Goal: Information Seeking & Learning: Learn about a topic

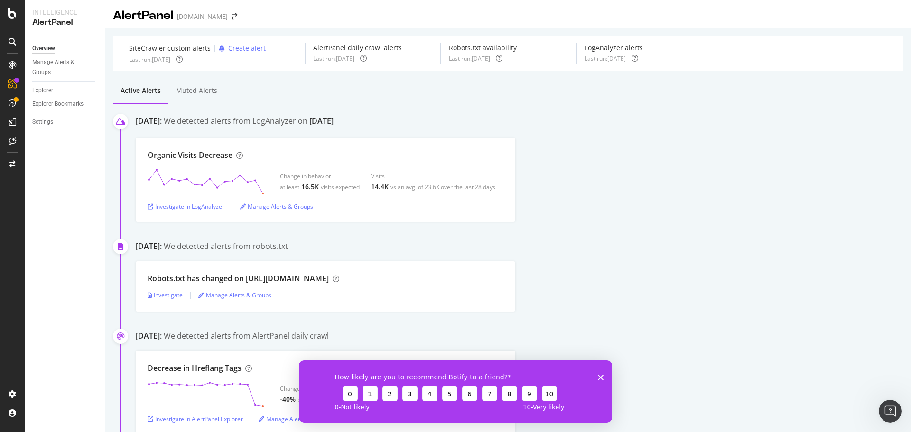
click at [601, 380] on div "How likely are you to recommend Botify to a friend? 0 1 2 3 4 5 6 7 8 9 10 0 - …" at bounding box center [455, 391] width 313 height 62
click at [602, 376] on icon "Fermer l'enquête" at bounding box center [601, 377] width 6 height 6
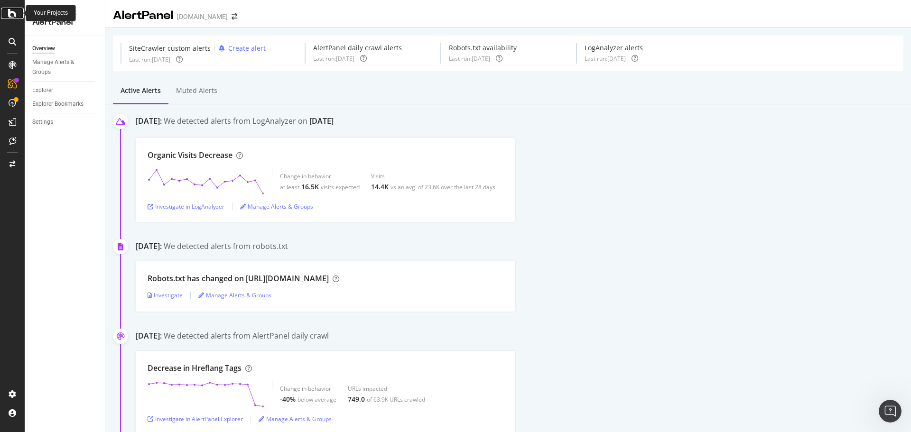
click at [15, 12] on icon at bounding box center [12, 13] width 9 height 11
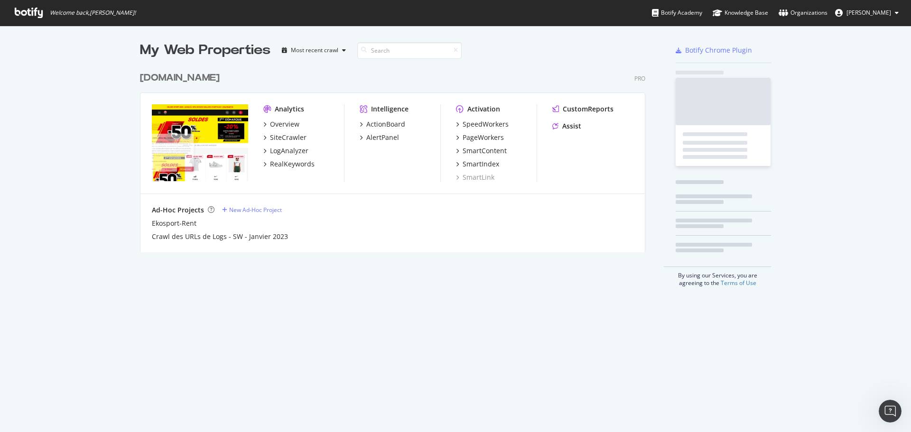
scroll to position [425, 897]
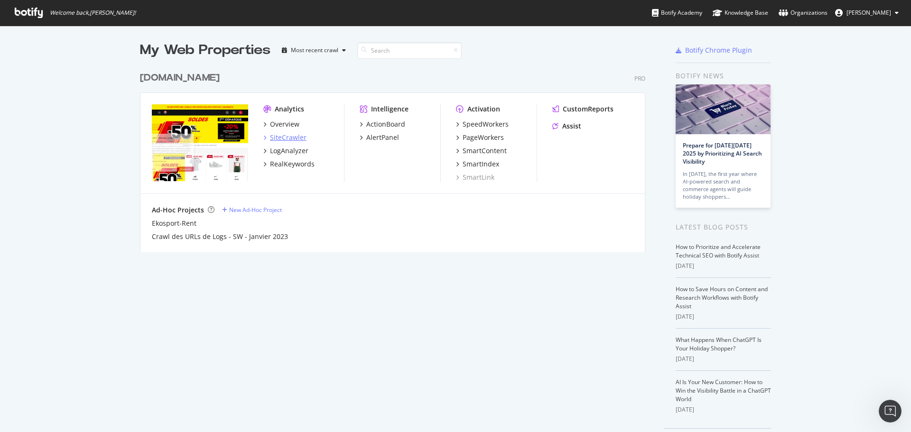
click at [289, 137] on div "SiteCrawler" at bounding box center [288, 137] width 37 height 9
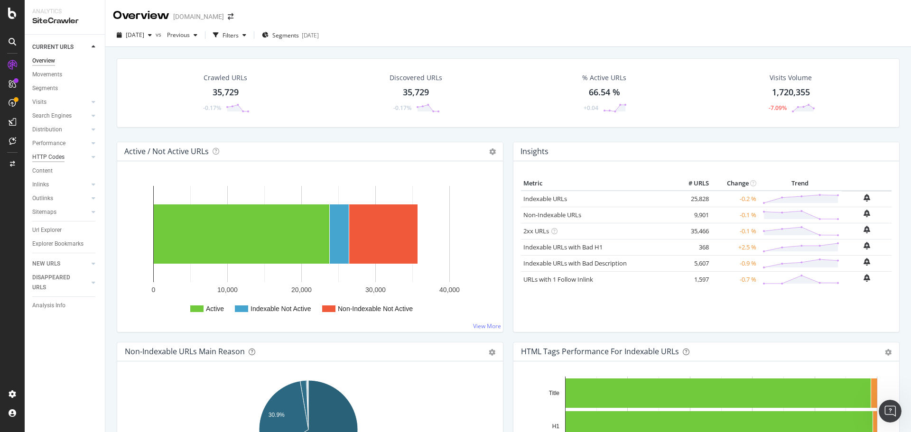
click at [56, 157] on div "HTTP Codes" at bounding box center [48, 157] width 32 height 10
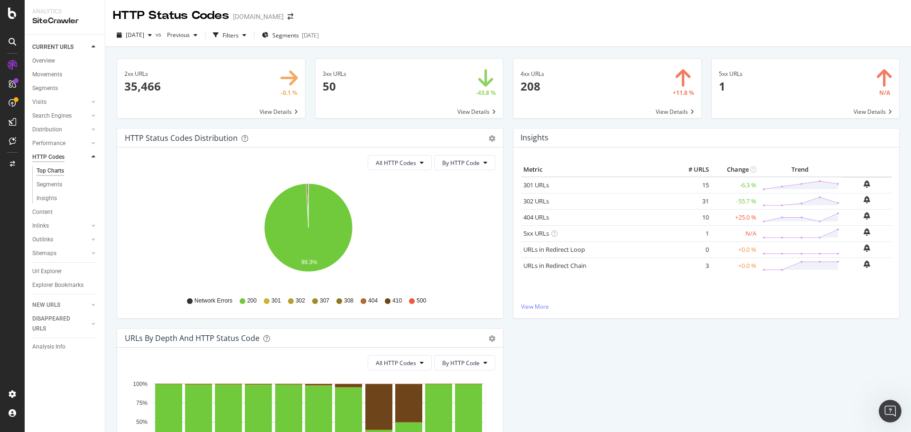
click at [58, 157] on div "HTTP Codes" at bounding box center [48, 157] width 32 height 10
click at [48, 153] on div "HTTP Codes" at bounding box center [48, 157] width 32 height 10
click at [660, 112] on span at bounding box center [607, 88] width 188 height 59
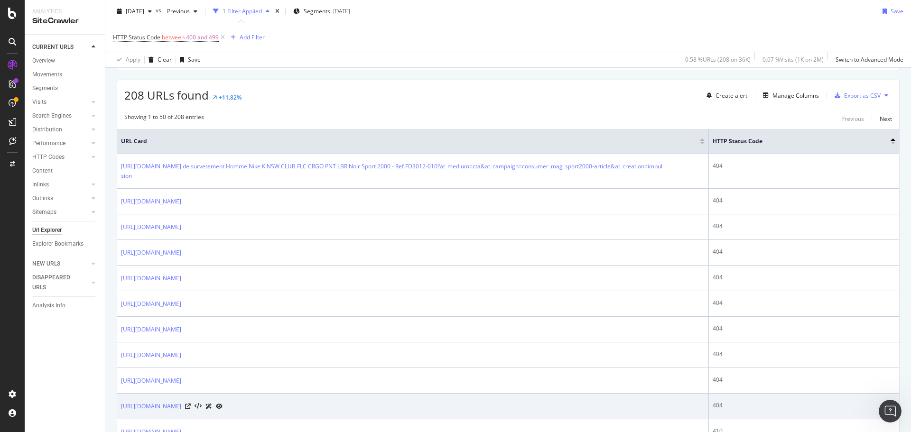
scroll to position [142, 0]
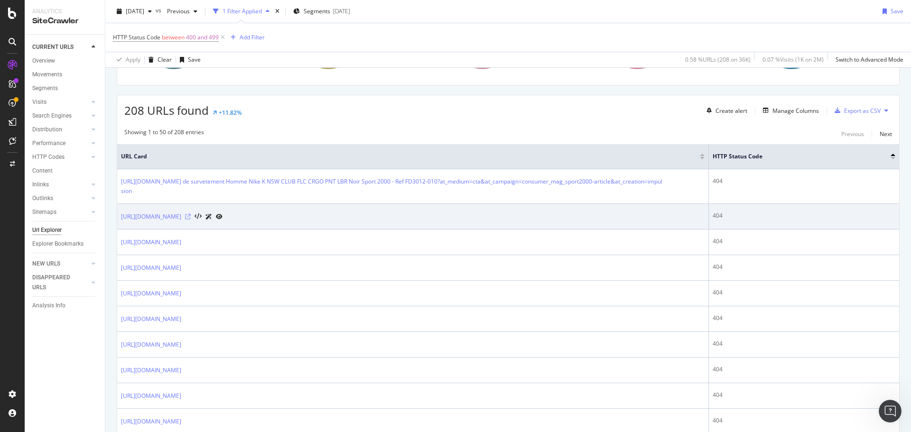
click at [191, 216] on icon at bounding box center [188, 217] width 6 height 6
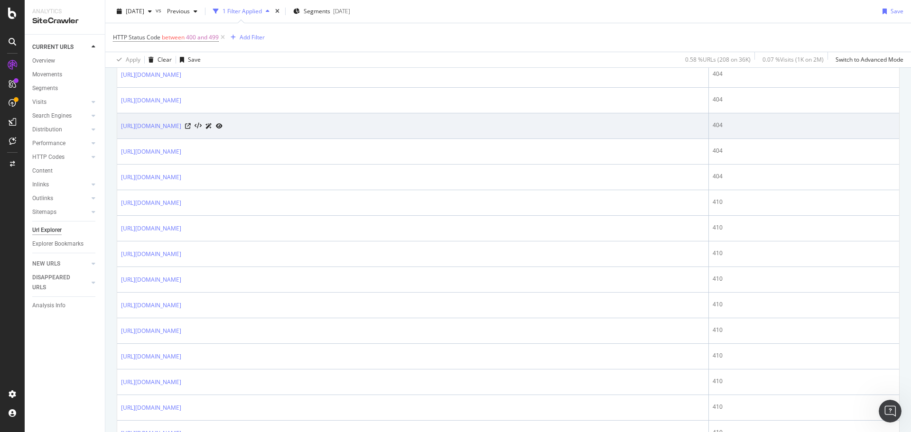
scroll to position [237, 0]
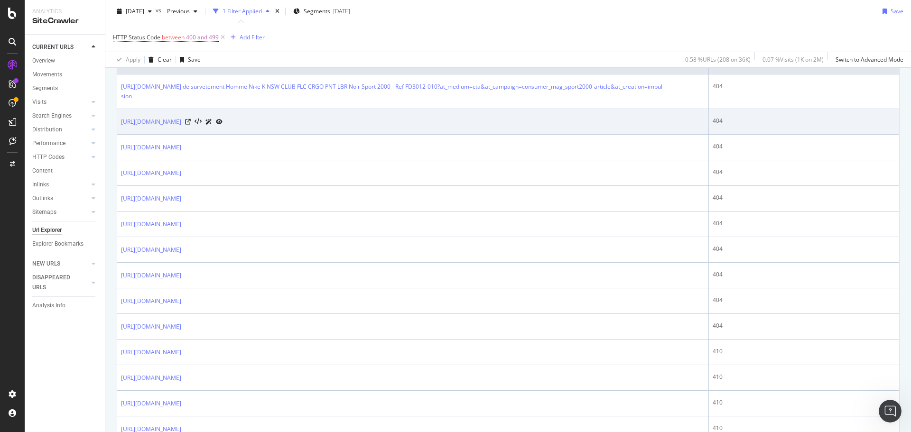
drag, startPoint x: 119, startPoint y: 122, endPoint x: 304, endPoint y: 130, distance: 185.7
click at [304, 130] on td "[URL][DOMAIN_NAME]" at bounding box center [413, 122] width 592 height 26
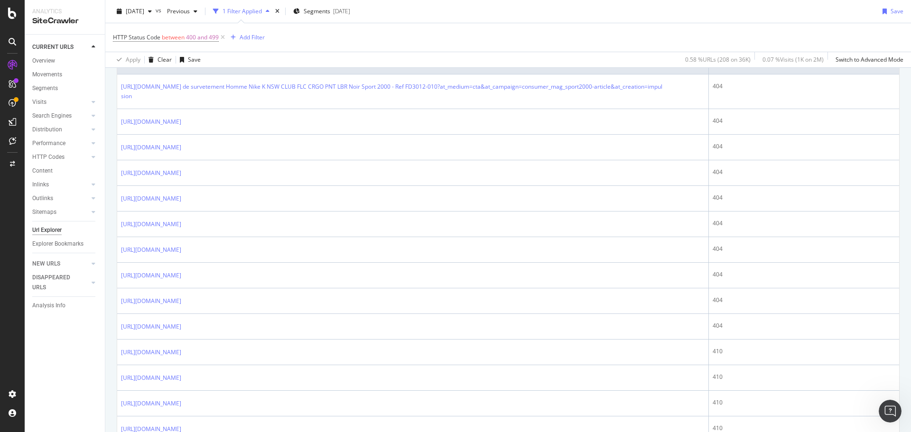
copy link "[URL][DOMAIN_NAME]"
